Goal: Transaction & Acquisition: Download file/media

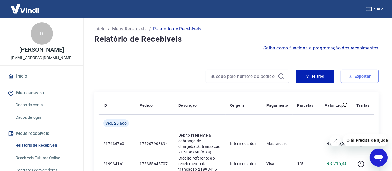
click at [368, 76] on button "Exportar" at bounding box center [360, 75] width 38 height 13
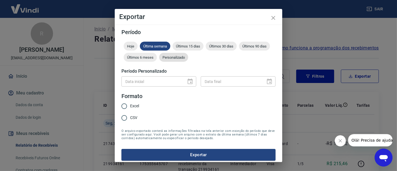
click at [188, 55] on span "Personalizado" at bounding box center [173, 57] width 29 height 4
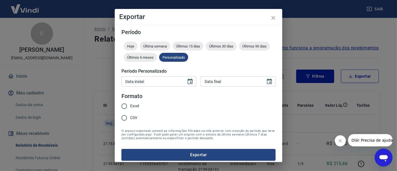
type input "DD/MM/YYYY"
click at [170, 83] on input "DD/MM/YYYY" at bounding box center [151, 81] width 61 height 10
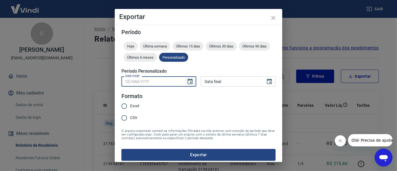
click at [187, 79] on icon "Choose date" at bounding box center [190, 81] width 7 height 7
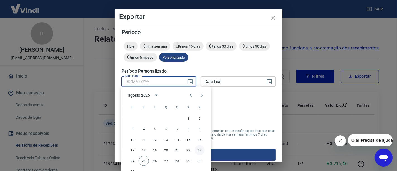
click at [198, 148] on button "23" at bounding box center [200, 150] width 10 height 10
type input "[DATE]"
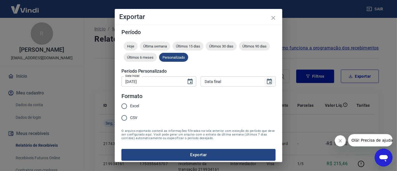
click at [266, 80] on icon "Choose date" at bounding box center [269, 81] width 7 height 7
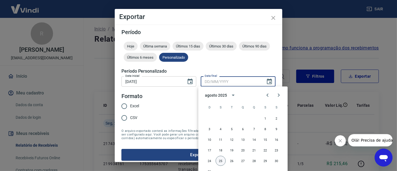
click at [218, 159] on button "25" at bounding box center [220, 161] width 10 height 10
type input "[DATE]"
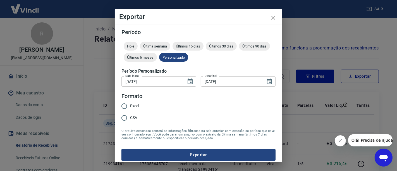
click at [138, 106] on span "Excel" at bounding box center [134, 106] width 9 height 6
click at [130, 106] on input "Excel" at bounding box center [124, 106] width 12 height 12
radio input "true"
click at [161, 157] on button "Exportar" at bounding box center [198, 155] width 154 height 12
